Goal: Information Seeking & Learning: Learn about a topic

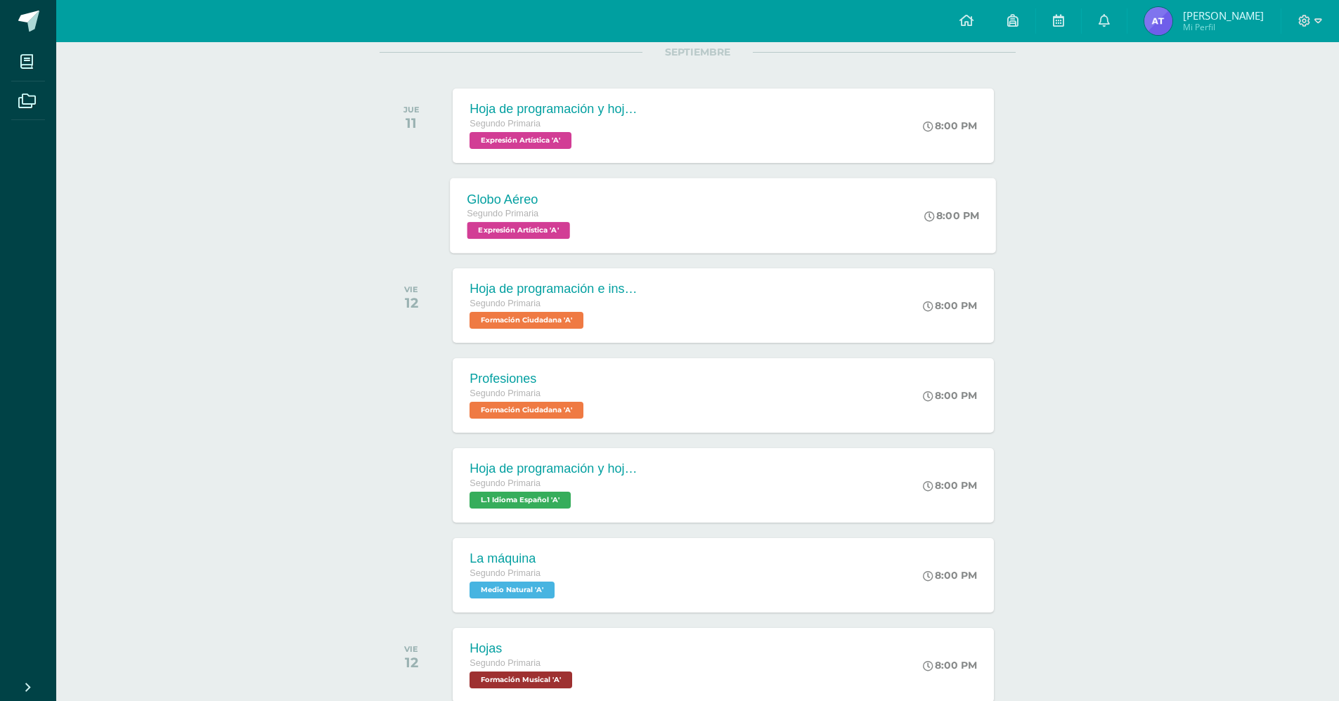
scroll to position [330, 0]
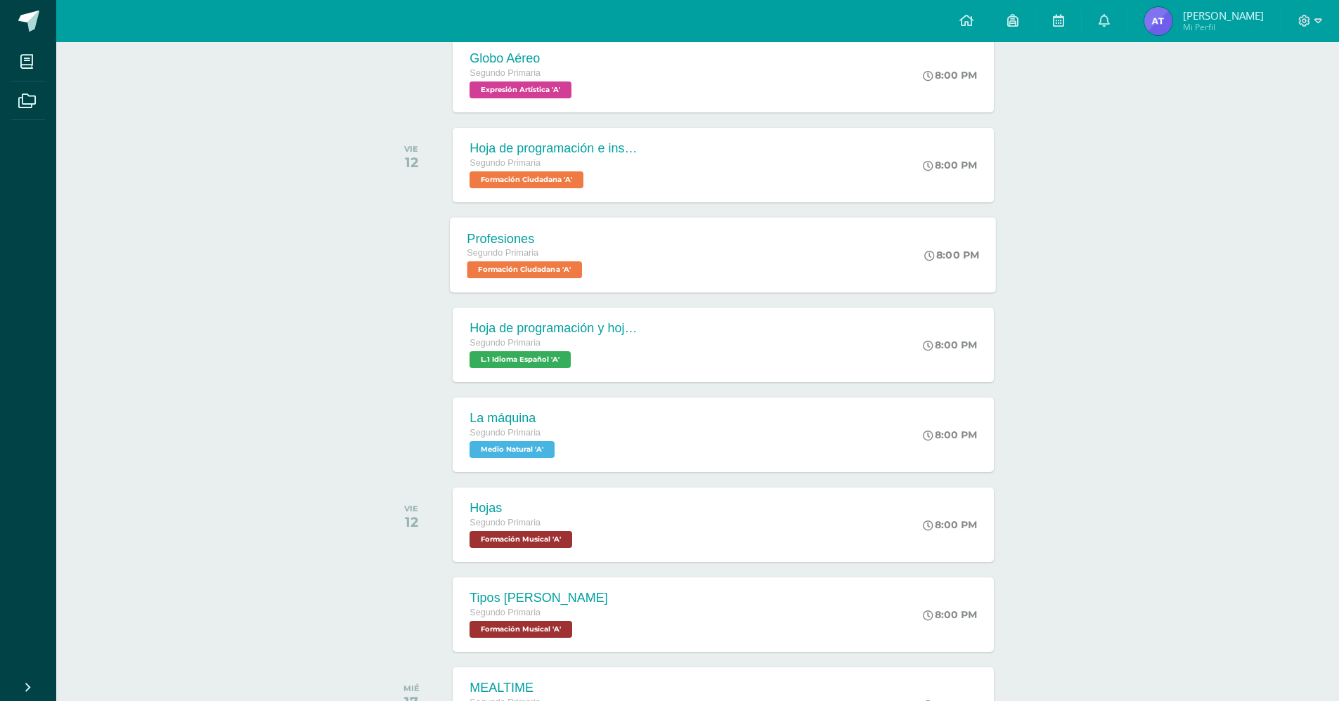
click at [685, 261] on div "Profesiones Segundo Primaria Formación Ciudadana 'A' 8:00 PM Profesiones Formac…" at bounding box center [723, 254] width 546 height 75
click at [0, 0] on div "Profesiones Formación Ciudadana" at bounding box center [0, 0] width 0 height 0
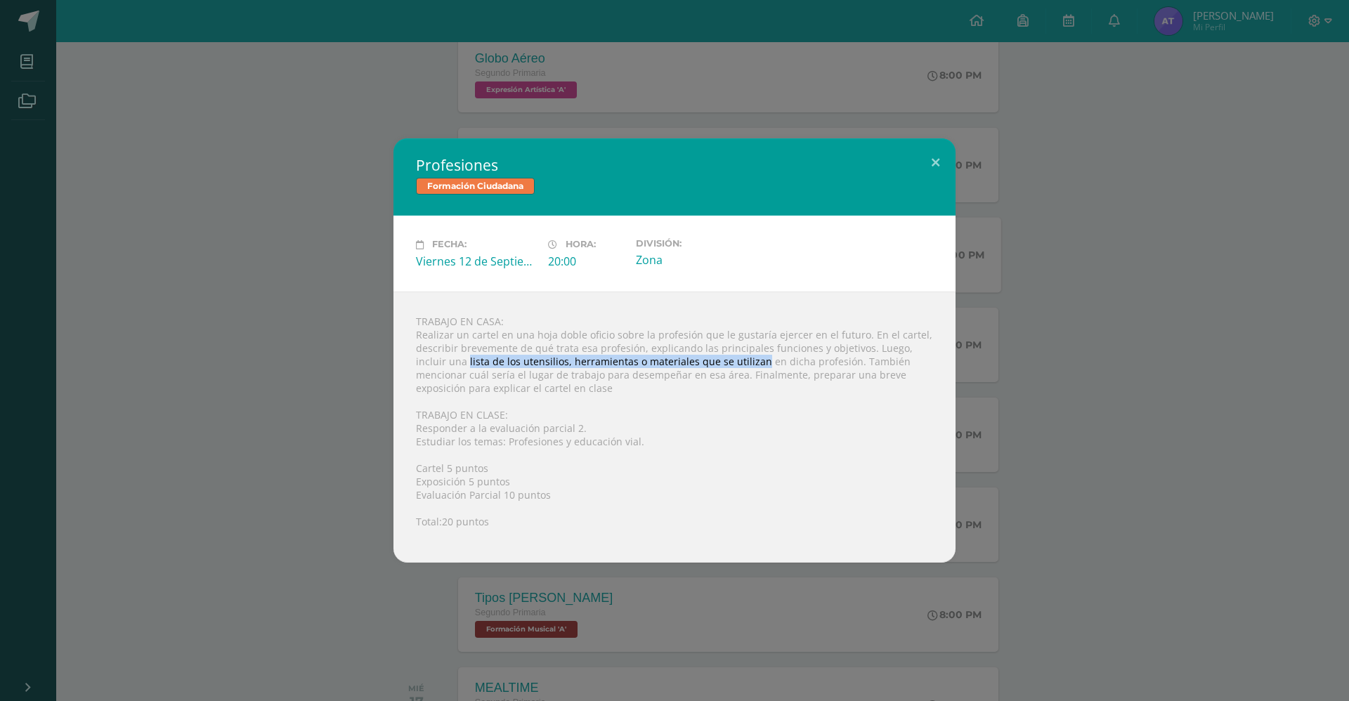
copy div "lista de los utensilios, herramientas o materiales que se utilizan"
drag, startPoint x: 435, startPoint y: 361, endPoint x: 722, endPoint y: 354, distance: 286.8
click at [722, 354] on div "TRABAJO EN CASA: Realizar un cartel en una hoja doble oficio sobre la profesión…" at bounding box center [675, 427] width 562 height 271
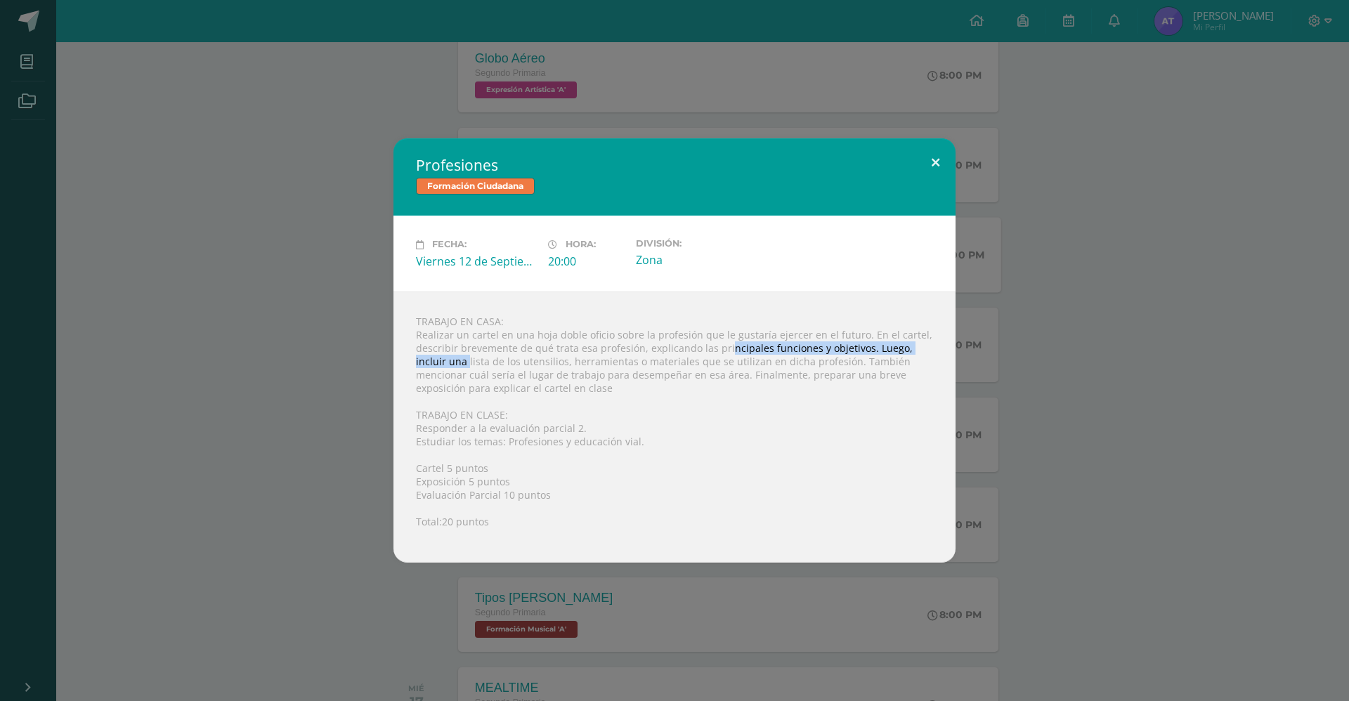
click at [940, 167] on button at bounding box center [936, 162] width 40 height 48
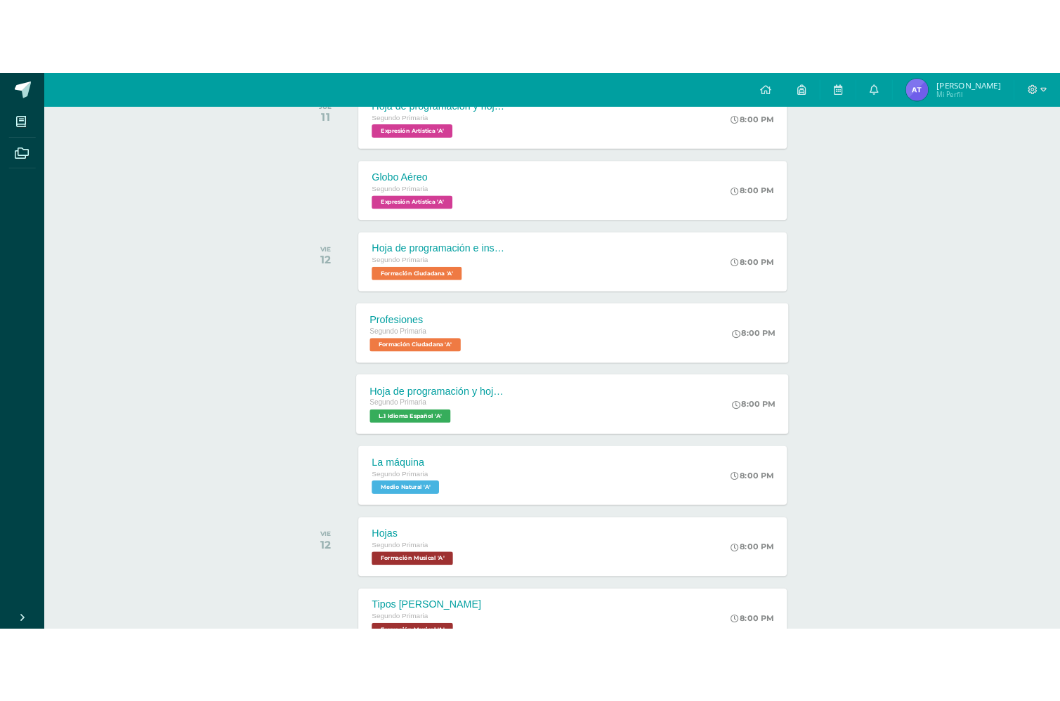
scroll to position [281, 0]
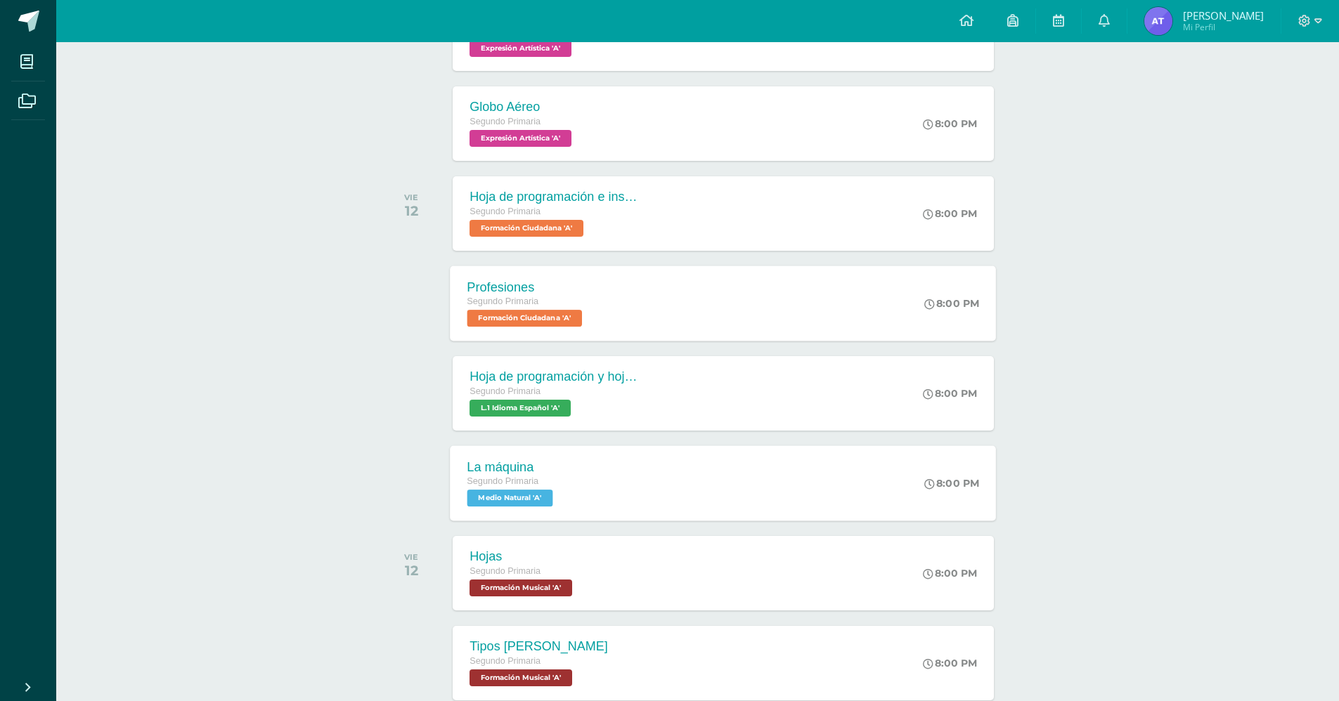
click at [606, 503] on div "La máquina Segundo Primaria Medio Natural 'A' 8:00 PM La máquina Medio Natural …" at bounding box center [723, 483] width 546 height 75
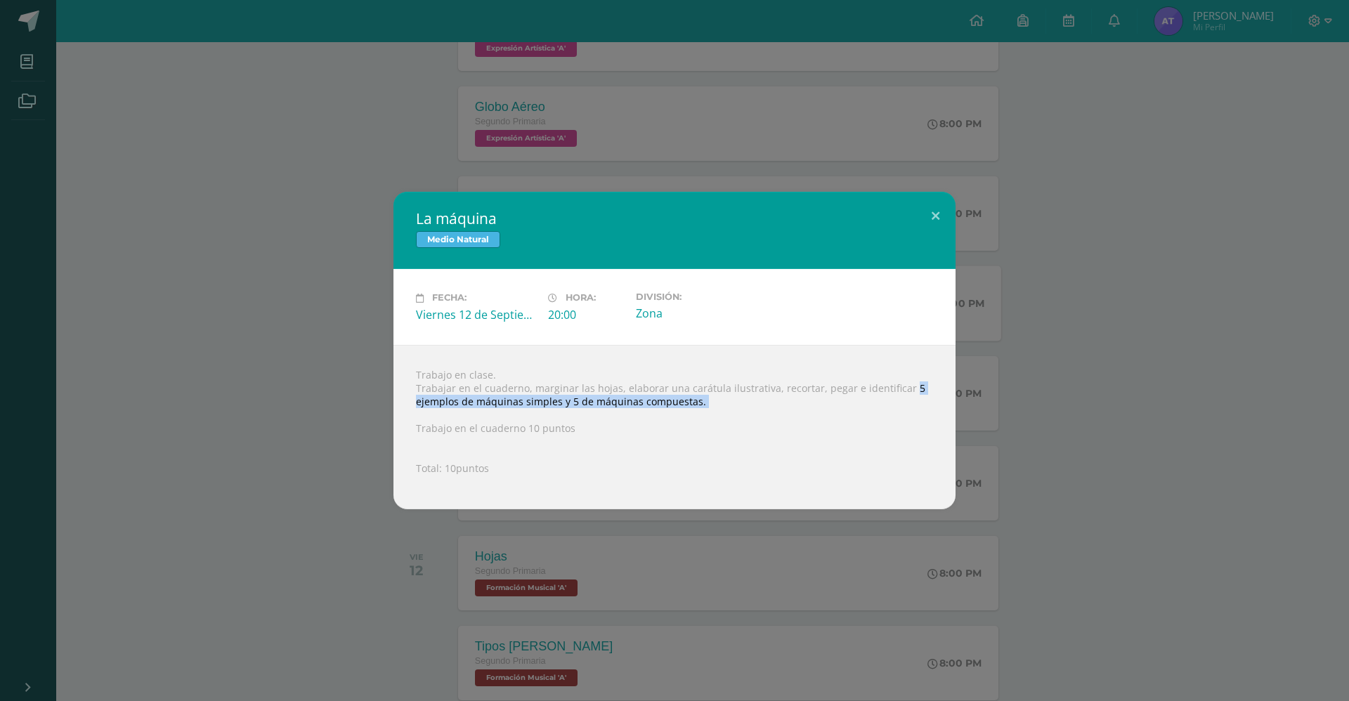
drag, startPoint x: 900, startPoint y: 389, endPoint x: 693, endPoint y: 414, distance: 208.1
click at [693, 414] on div "Trabajo en clase. Trabajar en el cuaderno, marginar las hojas, elaborar una car…" at bounding box center [675, 427] width 562 height 164
click at [722, 385] on div "Trabajo en clase. Trabajar en el cuaderno, marginar las hojas, elaborar una car…" at bounding box center [675, 427] width 562 height 164
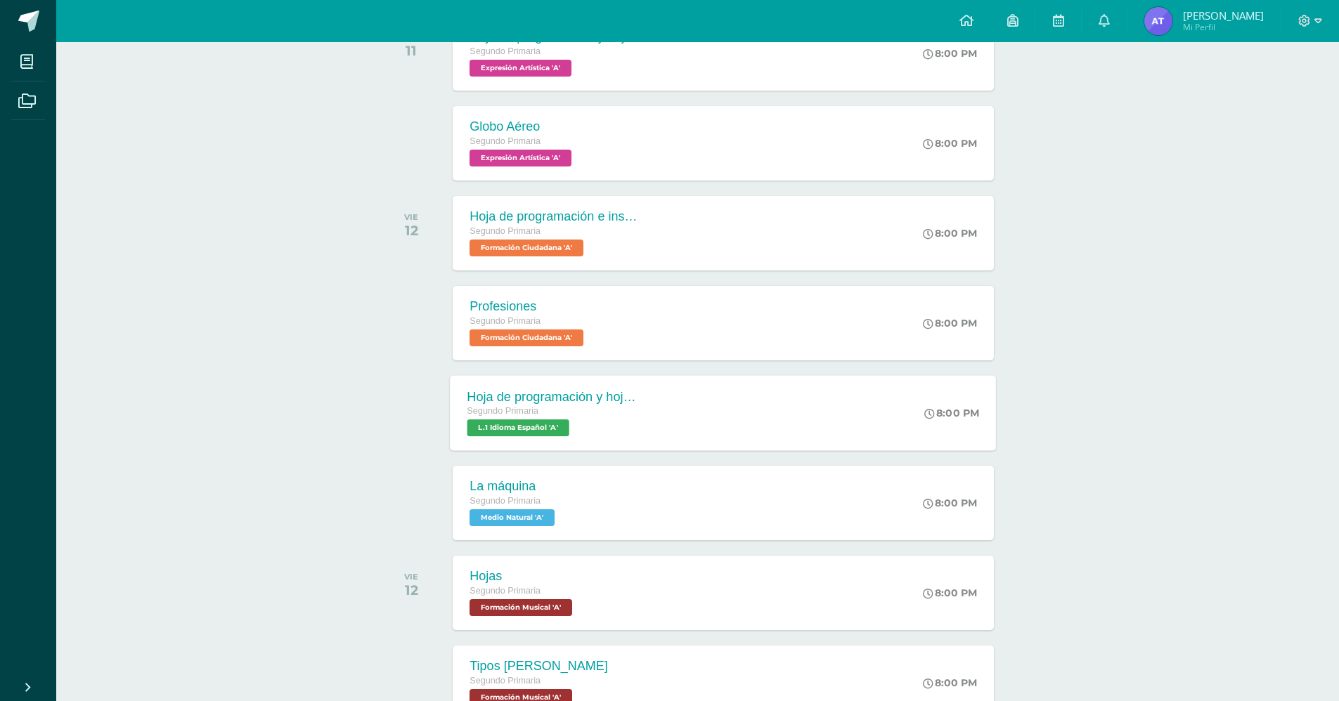
scroll to position [119, 0]
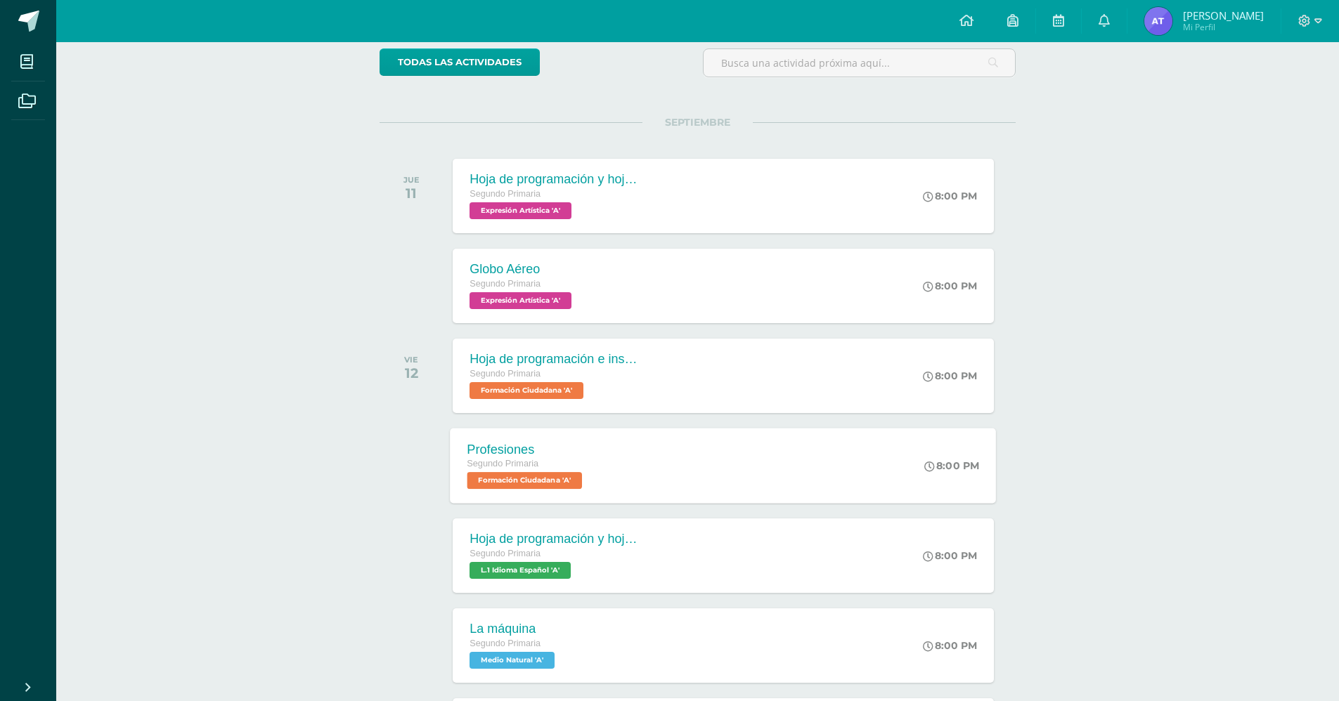
click at [645, 482] on div "Profesiones Segundo Primaria Formación Ciudadana 'A' 8:00 PM Profesiones Formac…" at bounding box center [723, 465] width 546 height 75
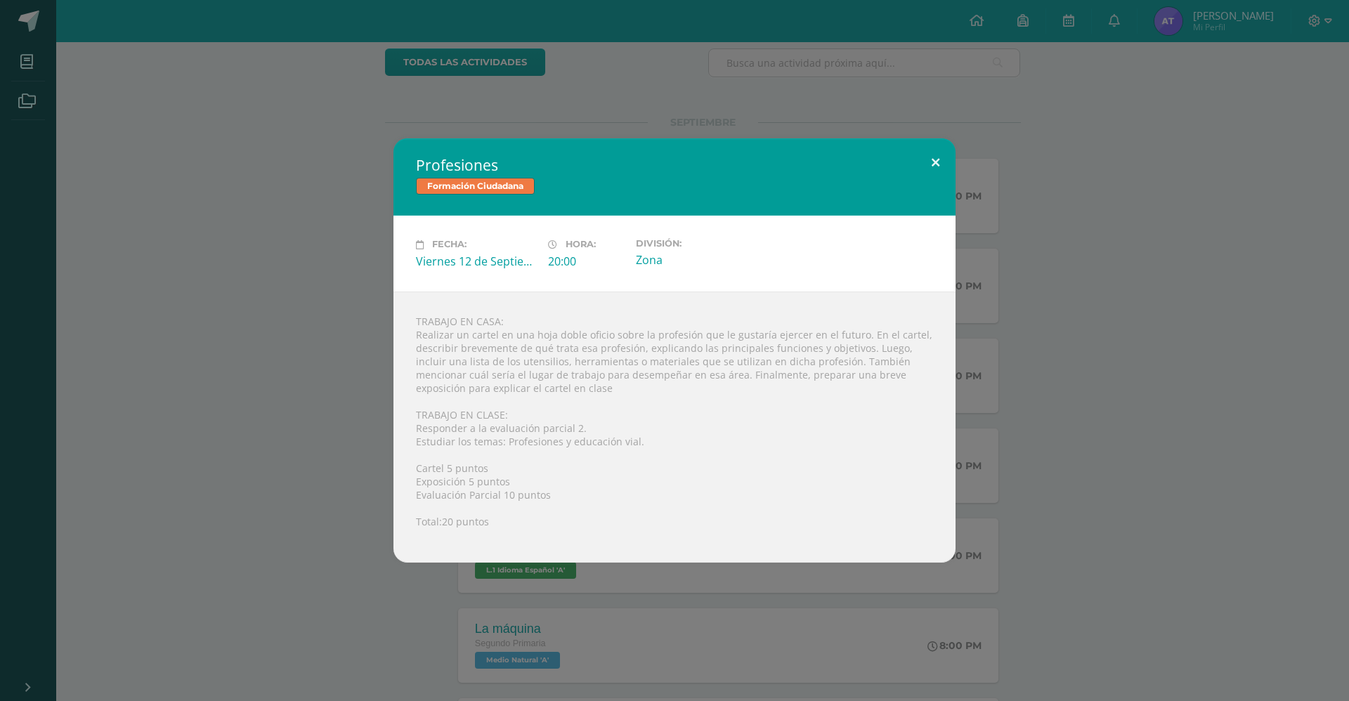
click at [942, 164] on button at bounding box center [936, 162] width 40 height 48
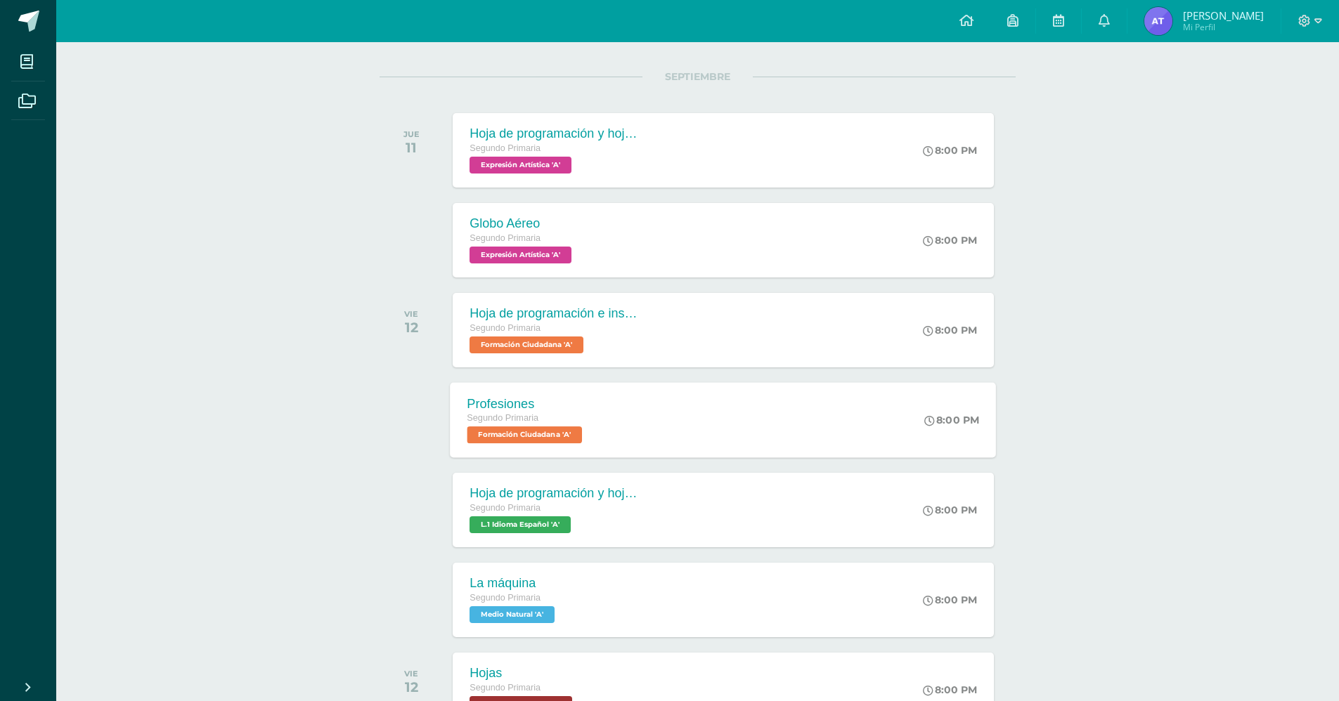
scroll to position [189, 0]
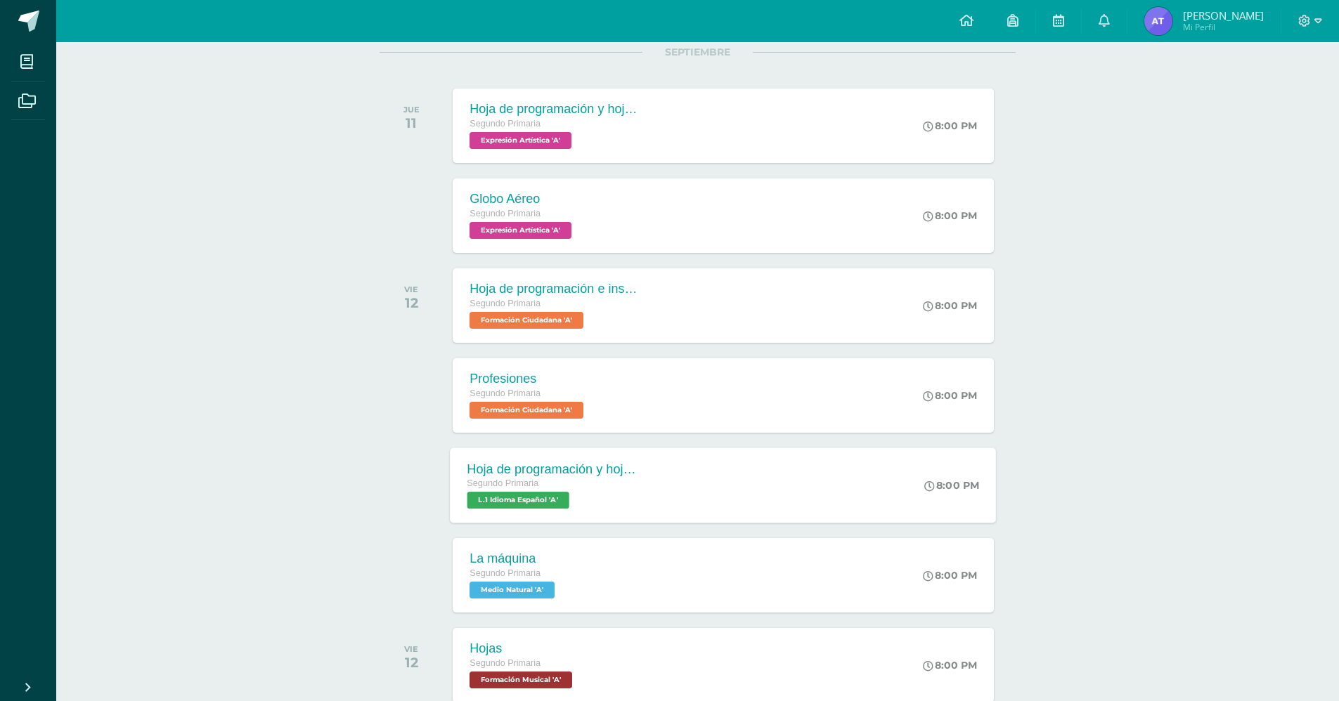
click at [668, 473] on div "Hoja de programación y hojas de trabajo. Segundo Primaria L.1 Idioma Español 'A…" at bounding box center [723, 485] width 546 height 75
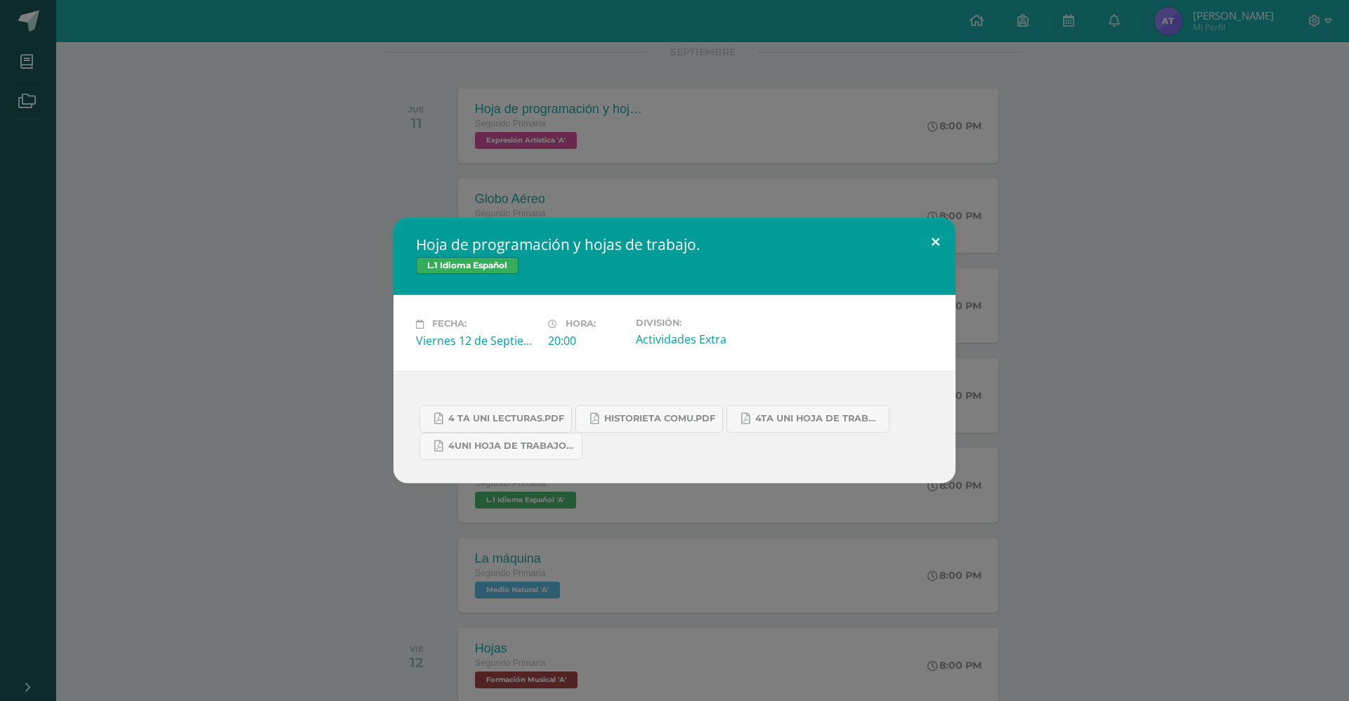
click at [936, 236] on button at bounding box center [936, 242] width 40 height 48
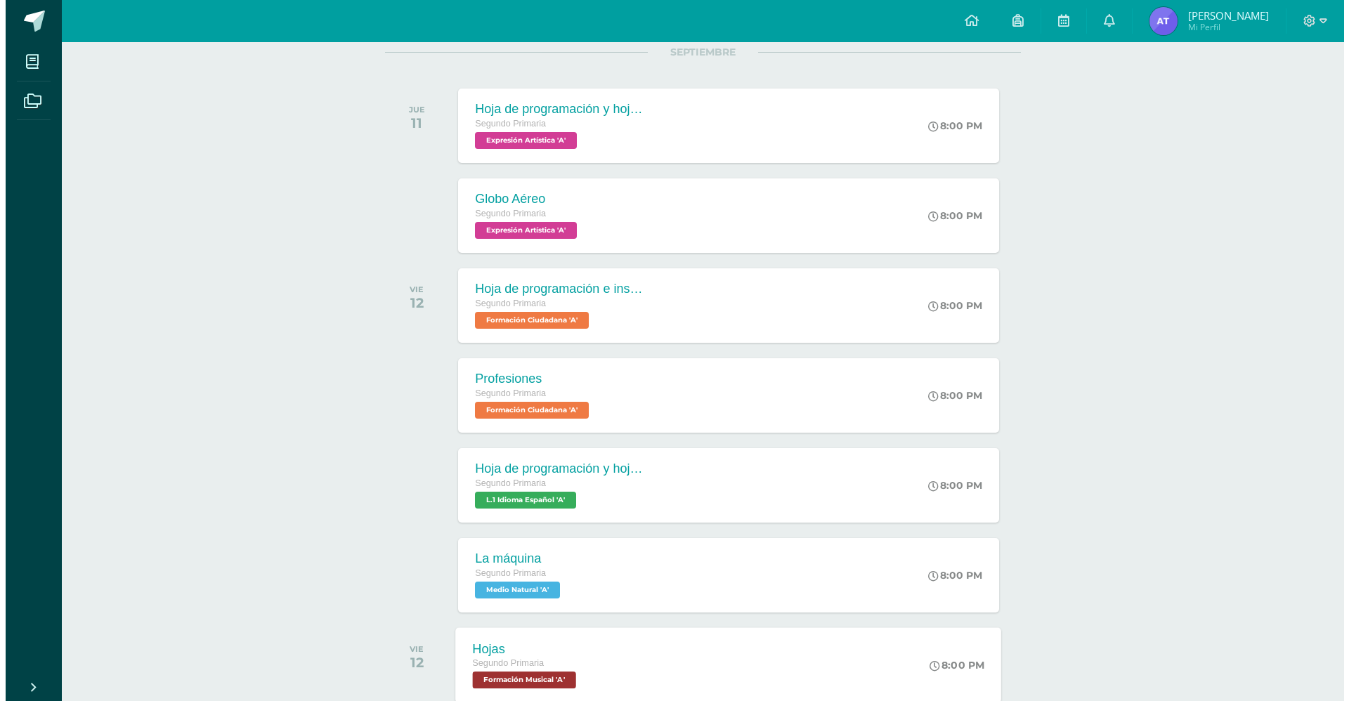
scroll to position [400, 0]
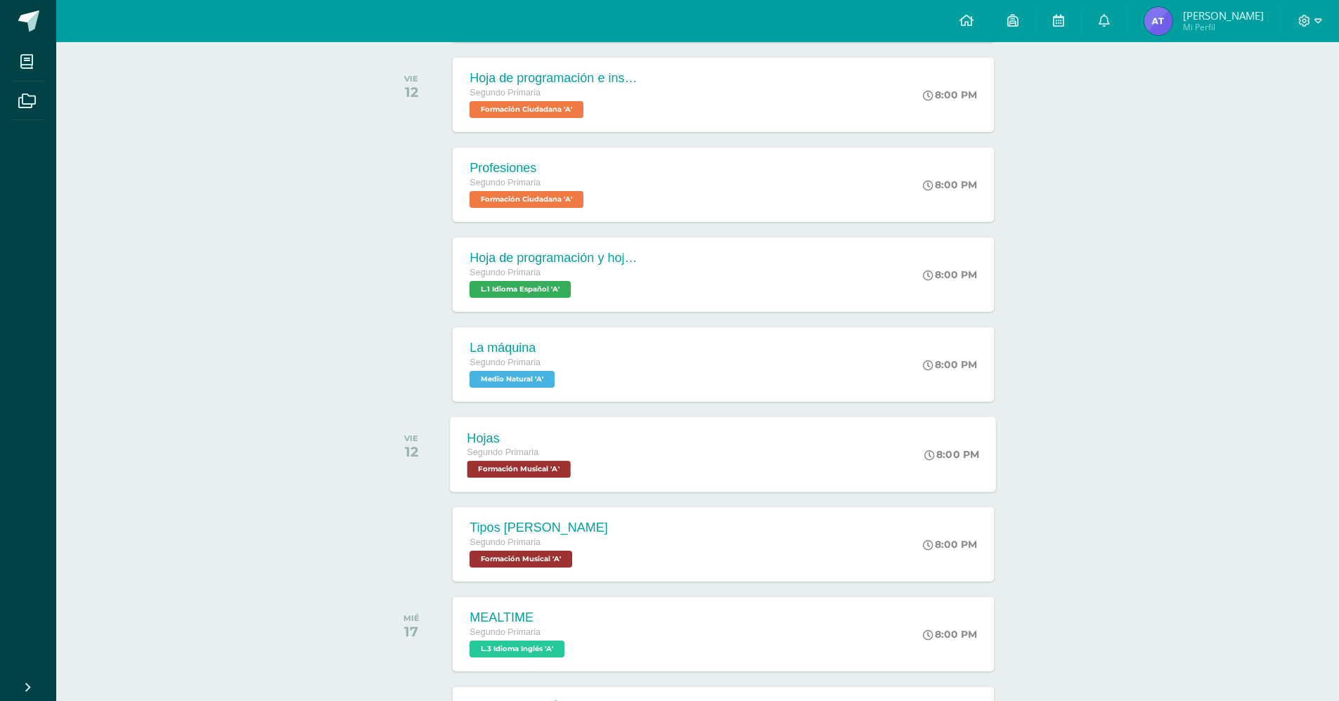
click at [708, 463] on div "Hojas Segundo Primaria Formación Musical 'A' 8:00 PM [GEOGRAPHIC_DATA] Formació…" at bounding box center [723, 454] width 546 height 75
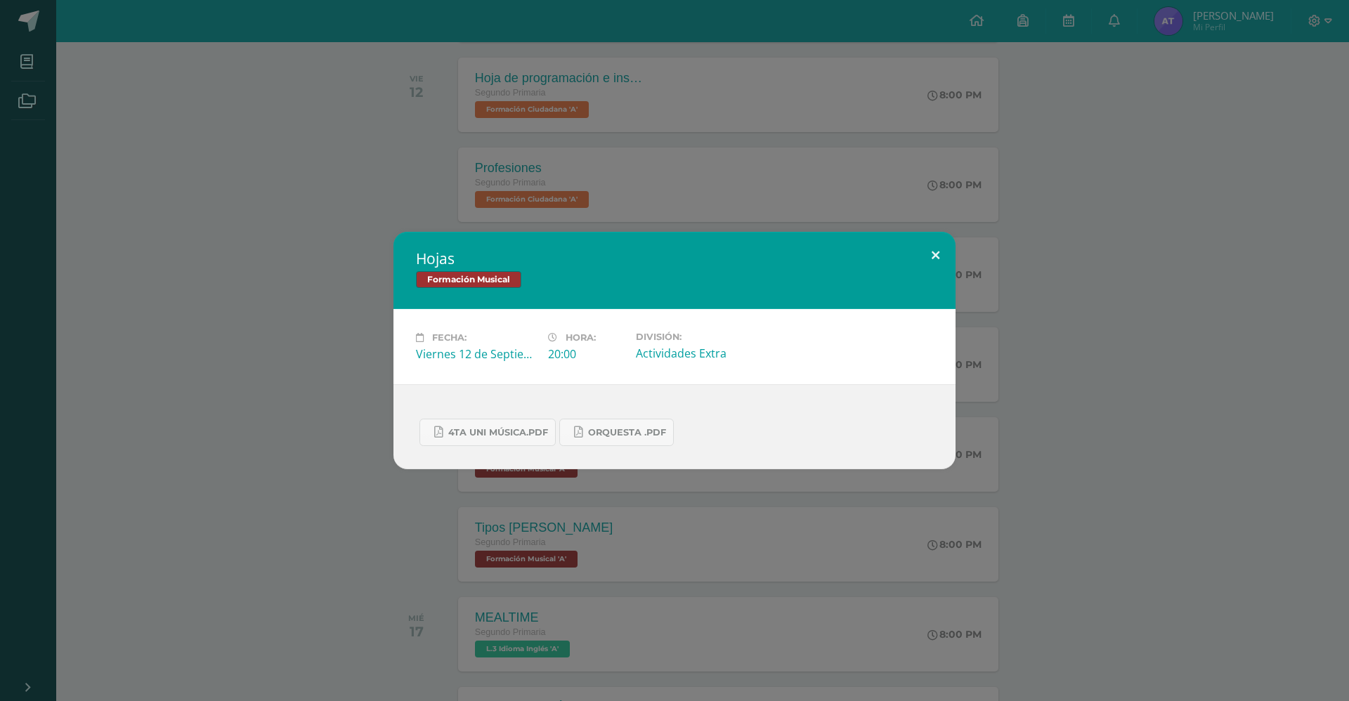
click at [936, 255] on button at bounding box center [936, 256] width 40 height 48
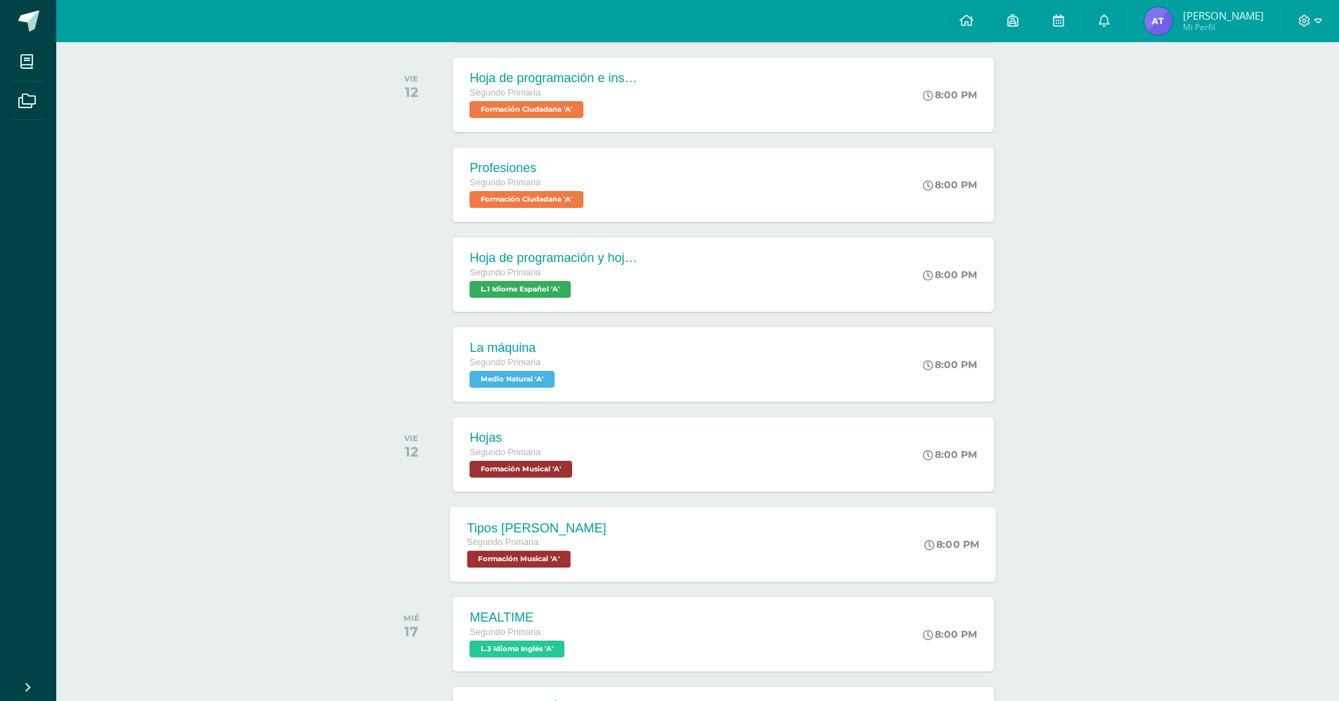
click at [755, 533] on div "Tipos [PERSON_NAME] Segundo Primaria Formación Musical 'A' 8:00 PM Tipos [PERSO…" at bounding box center [723, 544] width 546 height 75
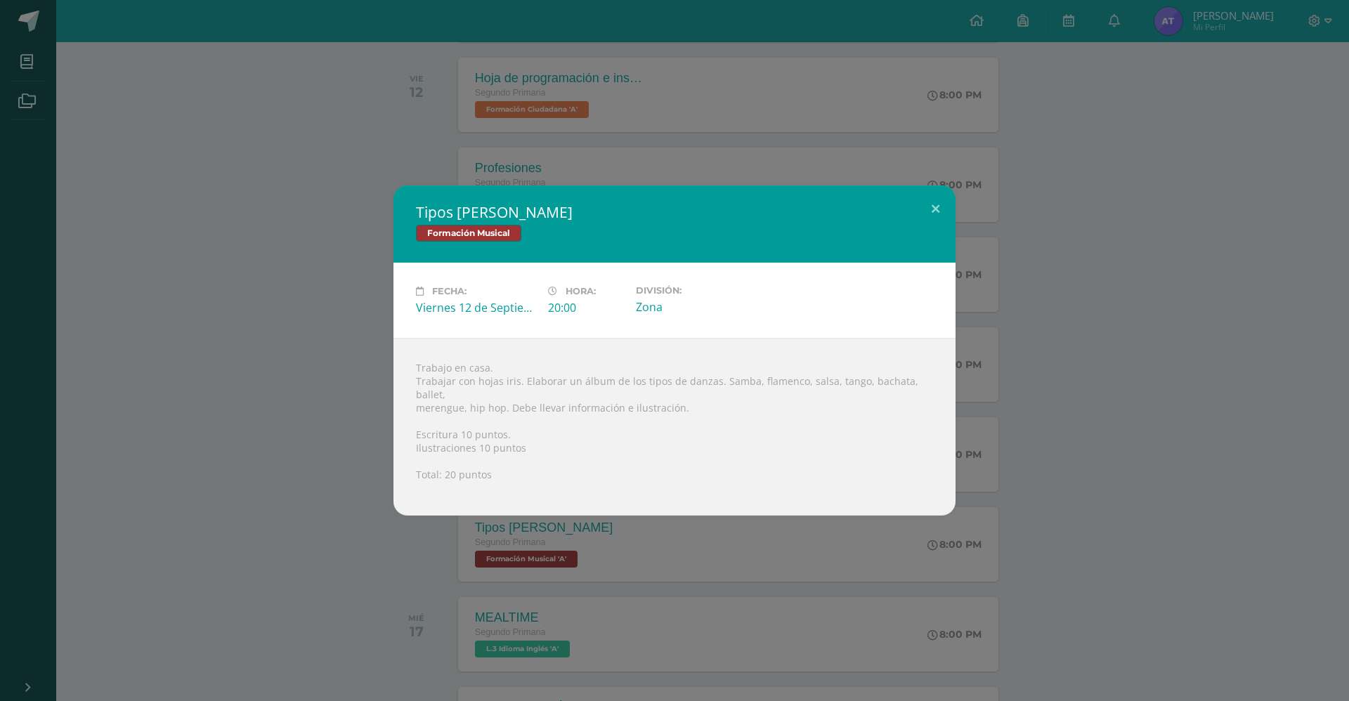
click at [715, 390] on div "Trabajo en casa. Trabajar con hojas iris. Elaborar un álbum de los tipos de dan…" at bounding box center [675, 427] width 562 height 178
drag, startPoint x: 715, startPoint y: 390, endPoint x: 737, endPoint y: 389, distance: 21.8
click at [737, 389] on div "Trabajo en casa. Trabajar con hojas iris. Elaborar un álbum de los tipos de dan…" at bounding box center [675, 427] width 562 height 178
drag, startPoint x: 751, startPoint y: 388, endPoint x: 794, endPoint y: 389, distance: 42.9
click at [794, 389] on div "Trabajo en casa. Trabajar con hojas iris. Elaborar un álbum de los tipos de dan…" at bounding box center [675, 427] width 562 height 178
